Goal: Information Seeking & Learning: Understand process/instructions

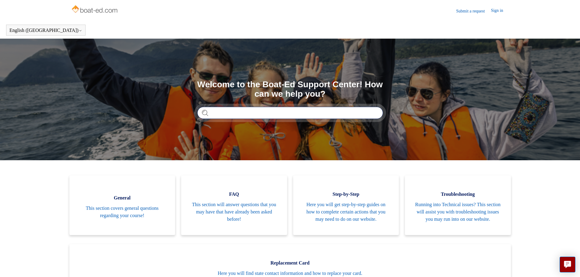
click at [246, 117] on input "Search" at bounding box center [290, 113] width 186 height 12
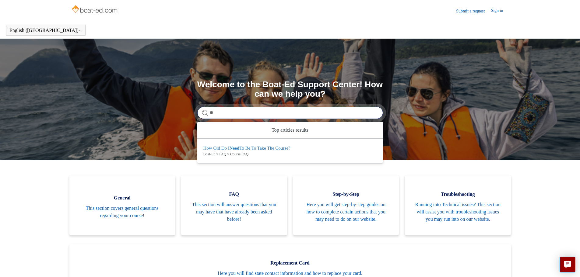
type input "*"
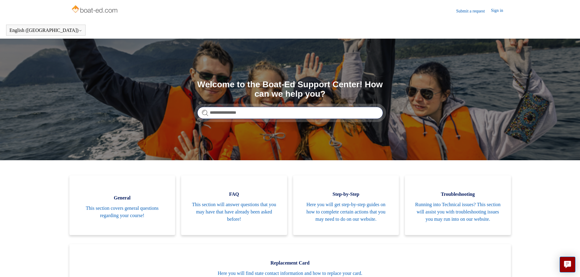
type input "**********"
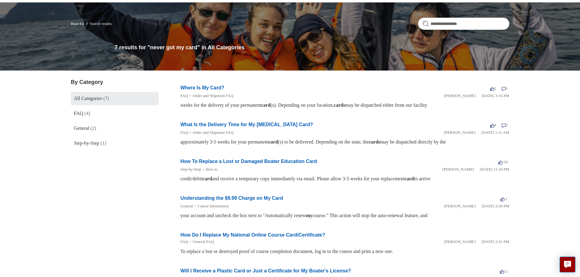
scroll to position [24, 0]
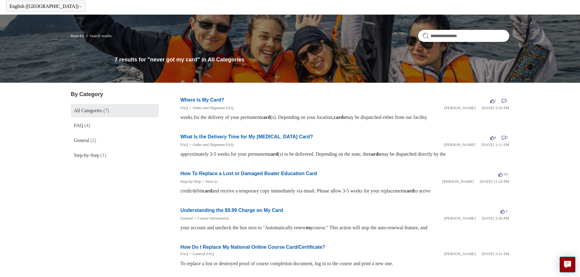
click at [218, 173] on link "How To Replace a Lost or Damaged Boater Education Card" at bounding box center [248, 173] width 137 height 5
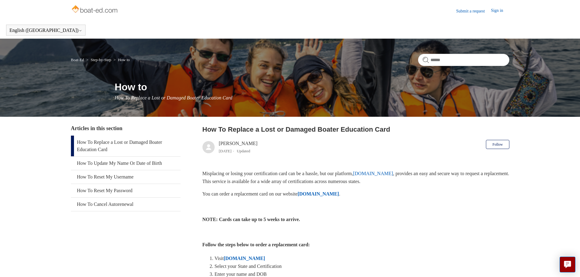
click at [317, 192] on strong "[DOMAIN_NAME]" at bounding box center [317, 193] width 41 height 5
